Goal: Find specific page/section

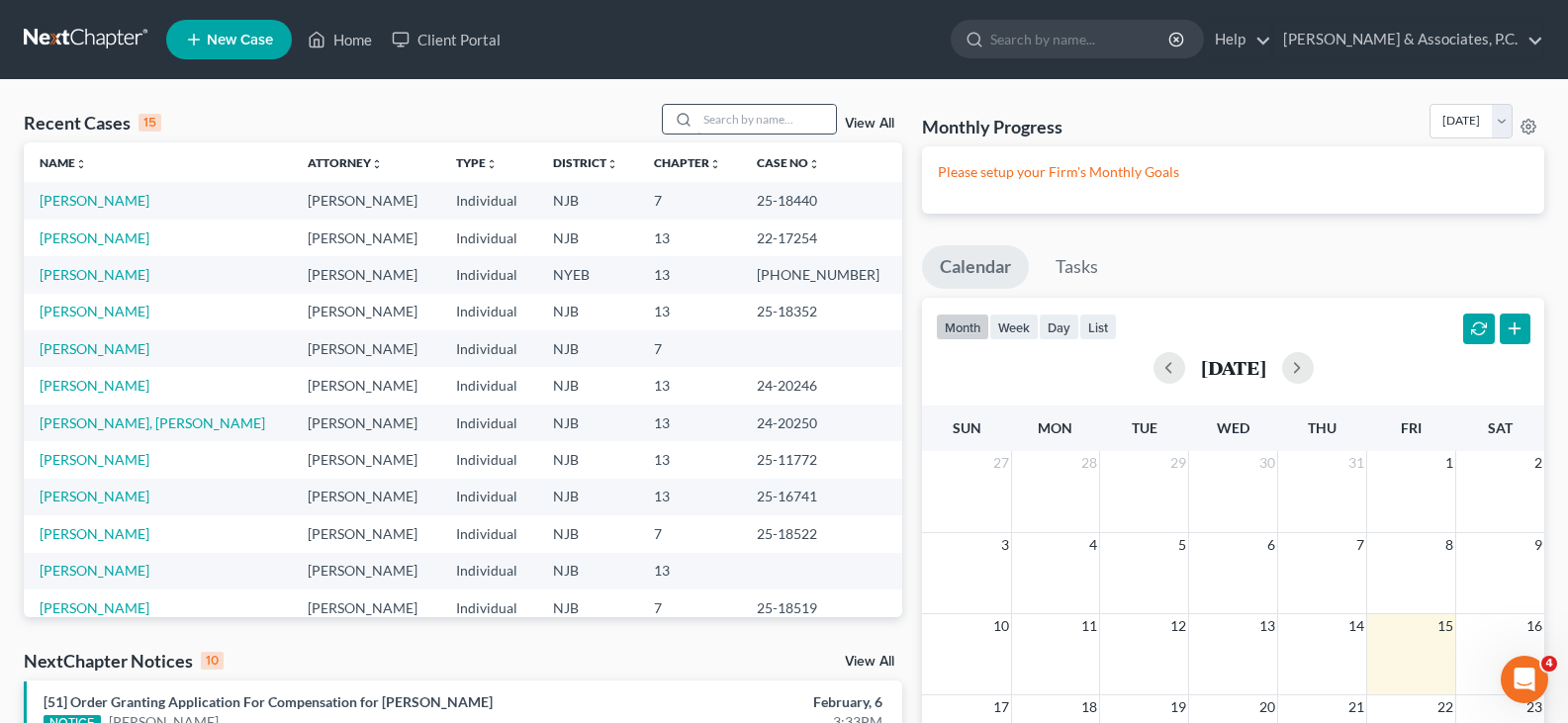
click at [761, 124] on input "search" at bounding box center [767, 119] width 139 height 29
type input "rahmoun"
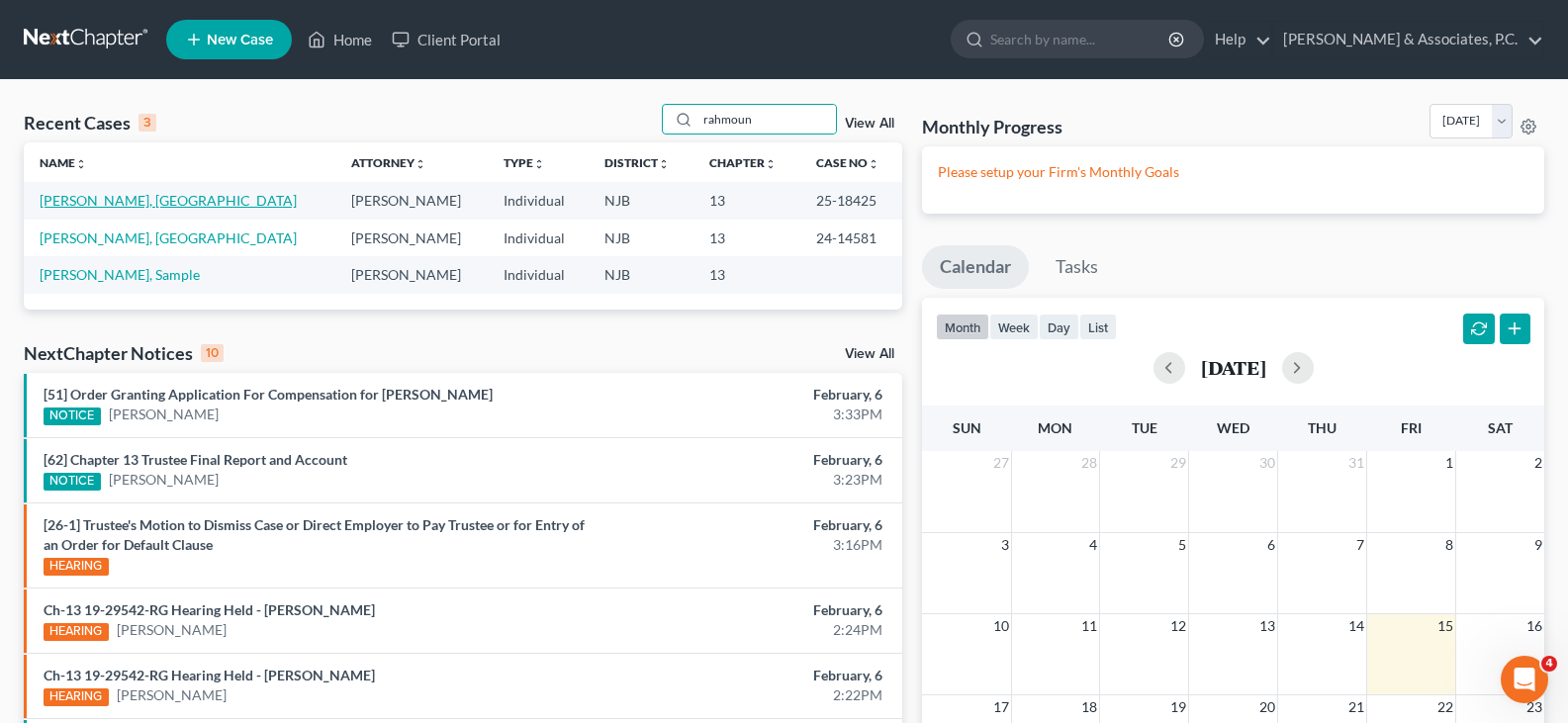
click at [121, 203] on link "[PERSON_NAME], [GEOGRAPHIC_DATA]" at bounding box center [168, 200] width 258 height 17
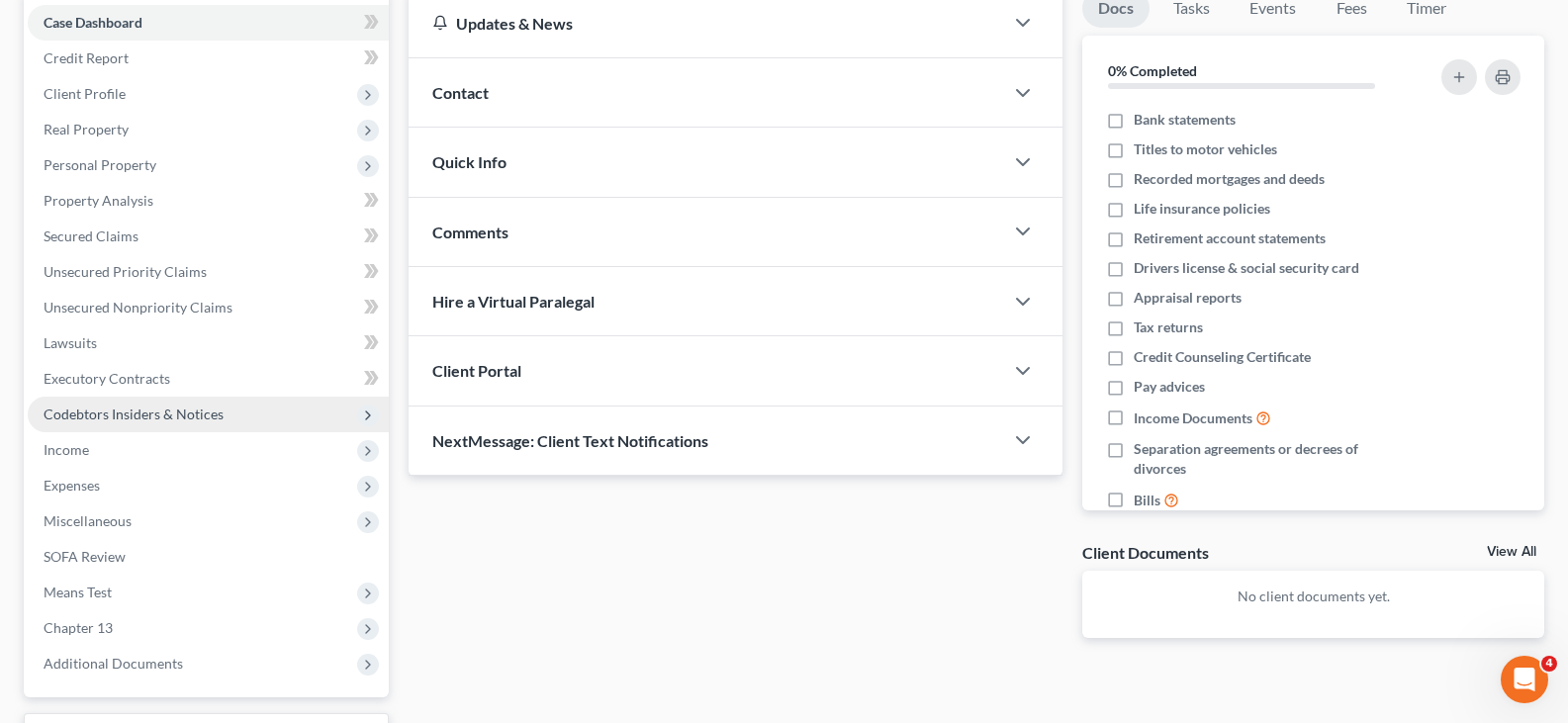
scroll to position [364, 0]
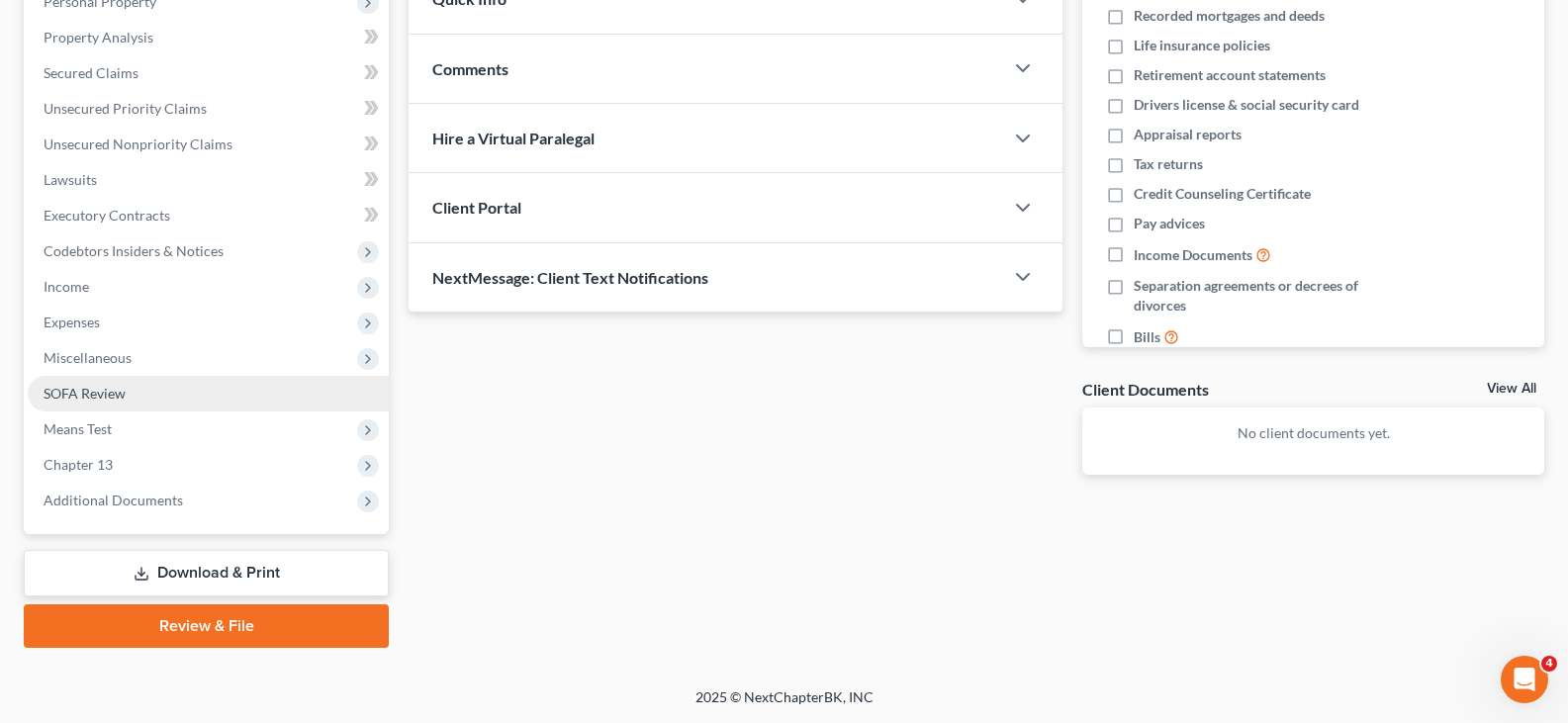
click at [96, 396] on span "SOFA Review" at bounding box center [84, 393] width 82 height 17
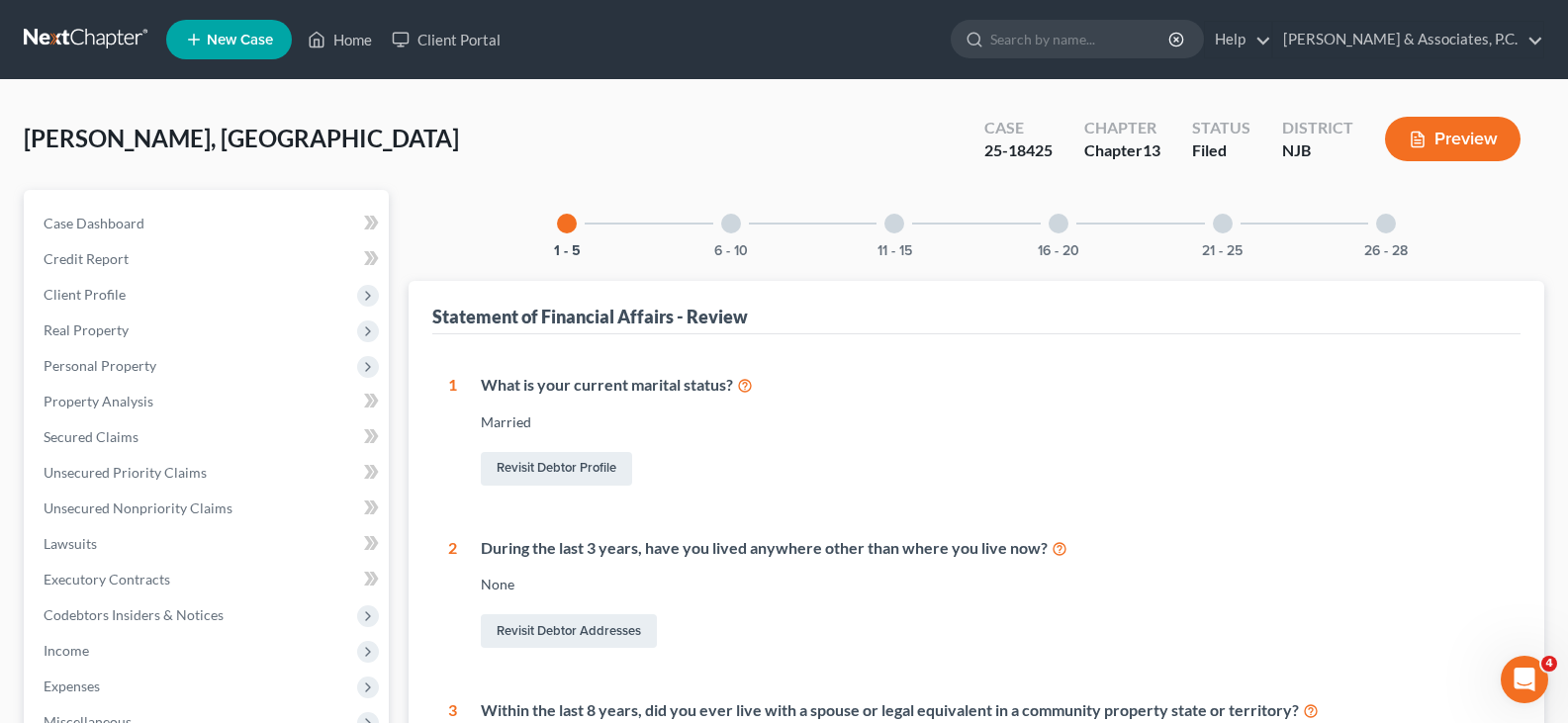
click at [1387, 227] on div at bounding box center [1386, 224] width 20 height 20
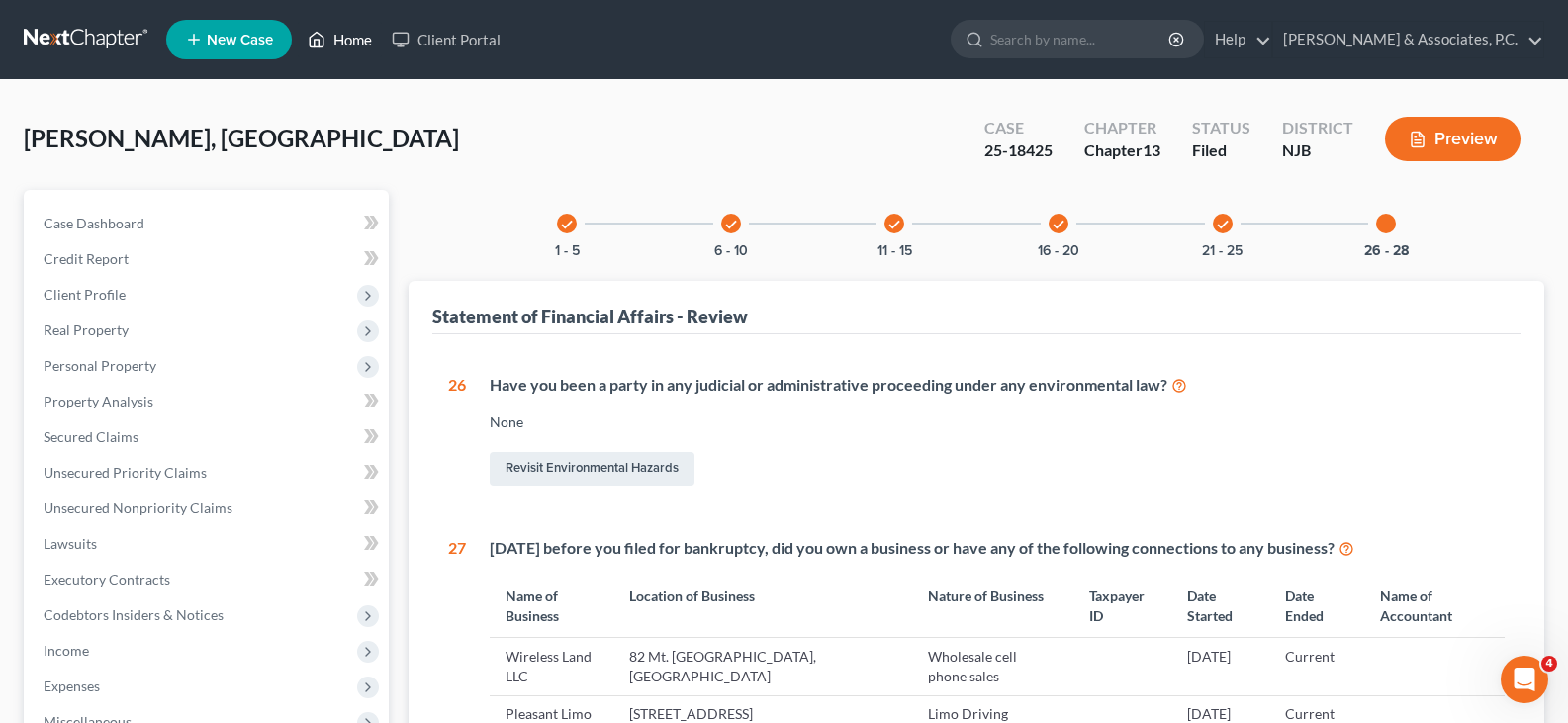
click at [341, 37] on link "Home" at bounding box center [340, 40] width 84 height 36
